Goal: Task Accomplishment & Management: Manage account settings

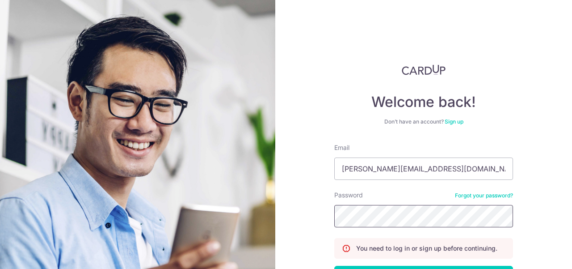
scroll to position [68, 0]
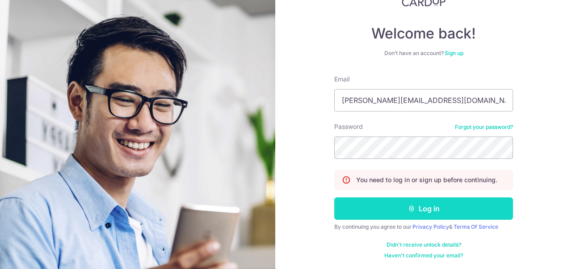
click at [391, 204] on button "Log in" at bounding box center [423, 208] width 179 height 22
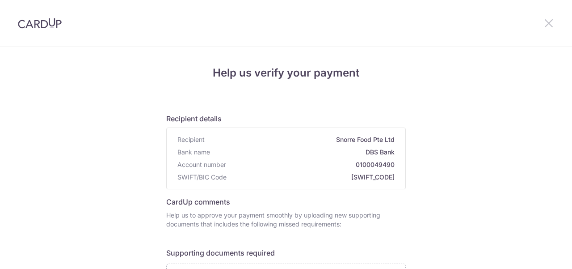
click at [549, 28] on icon at bounding box center [548, 22] width 11 height 11
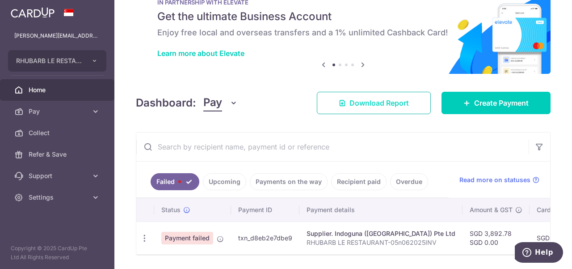
scroll to position [61, 0]
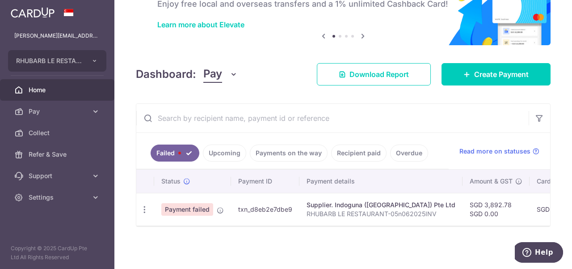
click at [228, 150] on link "Upcoming" at bounding box center [224, 152] width 43 height 17
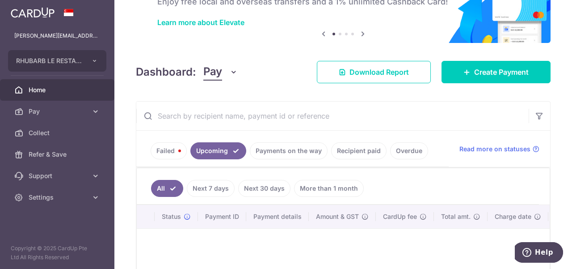
click at [266, 149] on link "Payments on the way" at bounding box center [289, 150] width 78 height 17
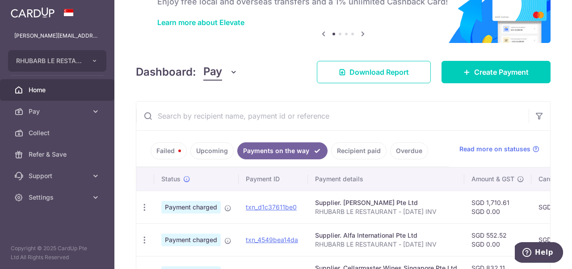
click at [355, 152] on link "Recipient paid" at bounding box center [358, 150] width 55 height 17
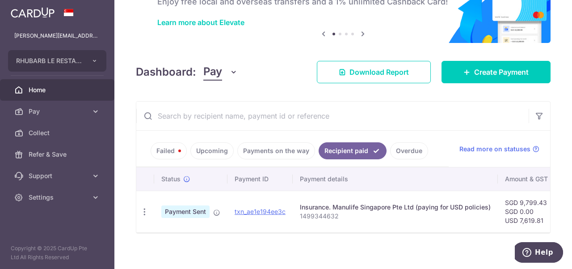
click at [253, 151] on link "Payments on the way" at bounding box center [276, 150] width 78 height 17
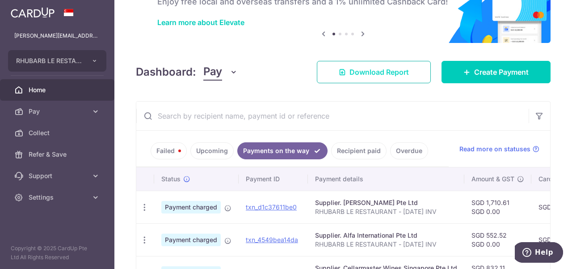
click at [349, 71] on span "Download Report" at bounding box center [378, 72] width 59 height 11
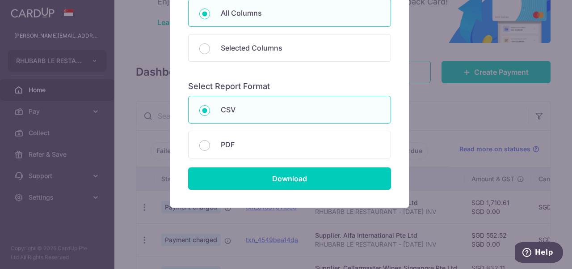
scroll to position [129, 0]
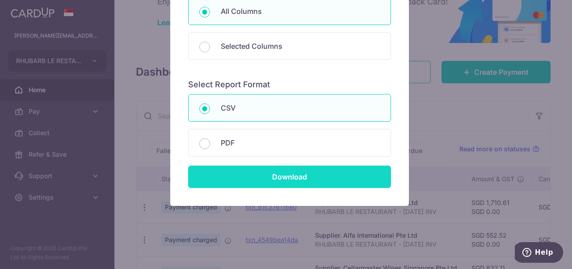
click at [253, 174] on input "Download" at bounding box center [289, 176] width 203 height 22
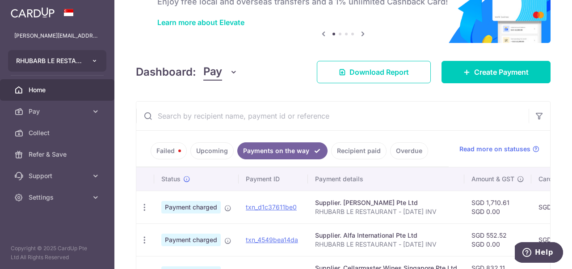
click at [98, 63] on icon "button" at bounding box center [94, 60] width 7 height 7
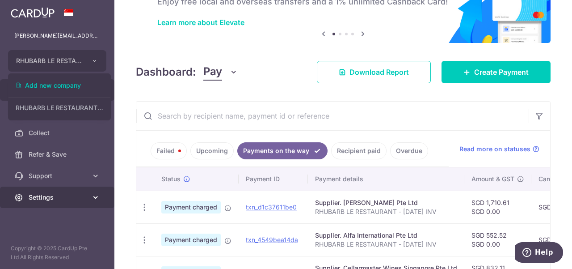
click at [92, 199] on icon at bounding box center [95, 197] width 9 height 9
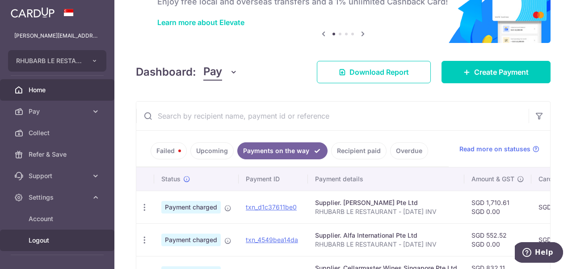
click at [44, 240] on span "Logout" at bounding box center [58, 239] width 59 height 9
